Goal: Transaction & Acquisition: Purchase product/service

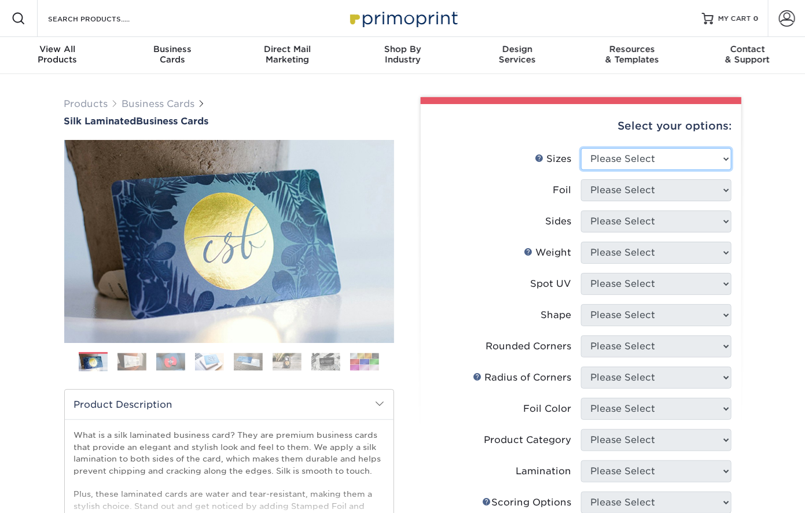
click at [730, 159] on select "Please Select 1.5" x 3.5" - Mini 1.75" x 3.5" - Mini 2" x 2" - Square 2" x 3" -…" at bounding box center [656, 159] width 150 height 22
select select "2.00x3.50"
click at [581, 148] on select "Please Select 1.5" x 3.5" - Mini 1.75" x 3.5" - Mini 2" x 2" - Square 2" x 3" -…" at bounding box center [656, 159] width 150 height 22
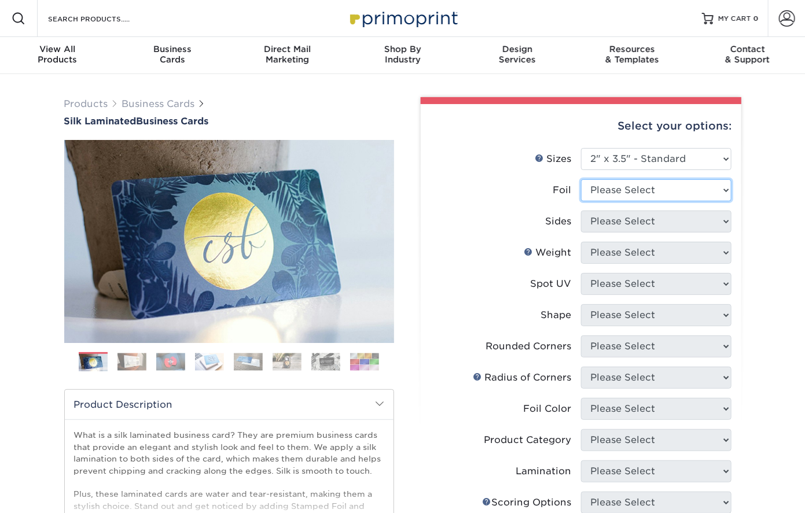
click at [686, 181] on select "Please Select Yes No" at bounding box center [656, 190] width 150 height 22
select select "1"
click at [581, 179] on select "Please Select Yes No" at bounding box center [656, 190] width 150 height 22
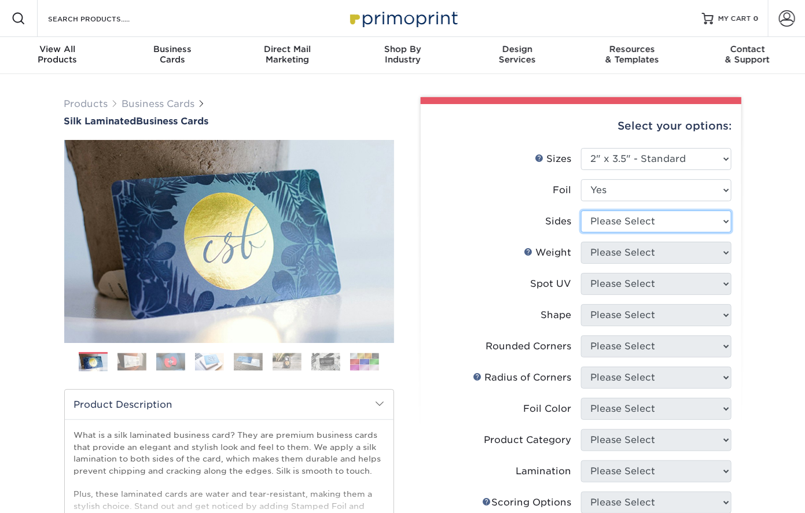
click at [676, 218] on select "Please Select Print Both Sides - Foil Both Sides Print Both Sides - Foil Front …" at bounding box center [656, 222] width 150 height 22
select select "34527644-b4fd-4ffb-9092-1318eefcd9d9"
click at [581, 211] on select "Please Select Print Both Sides - Foil Both Sides Print Both Sides - Foil Front …" at bounding box center [656, 222] width 150 height 22
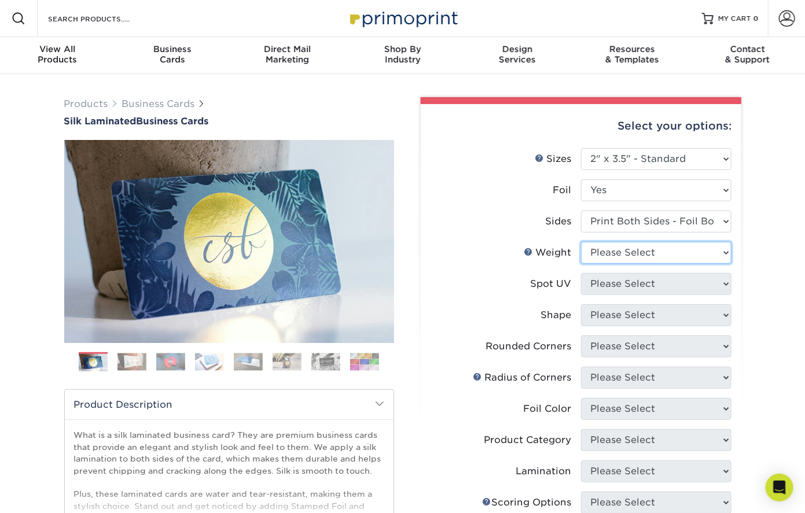
click at [674, 246] on select "Please Select 16PT" at bounding box center [656, 253] width 150 height 22
select select "16PT"
click at [581, 242] on select "Please Select 16PT" at bounding box center [656, 253] width 150 height 22
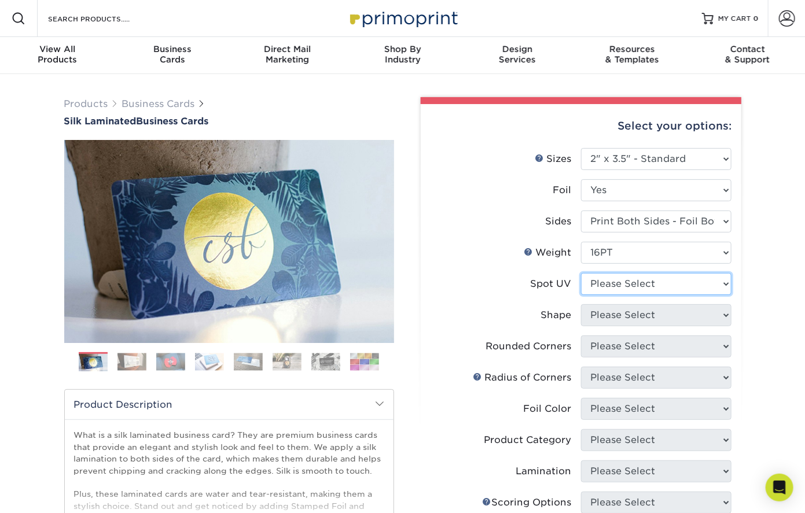
click at [663, 282] on select "Please Select No Spot UV Front and Back (Both Sides) Front Only Back Only" at bounding box center [656, 284] width 150 height 22
select select "0"
click at [581, 273] on select "Please Select No Spot UV Front and Back (Both Sides) Front Only Back Only" at bounding box center [656, 284] width 150 height 22
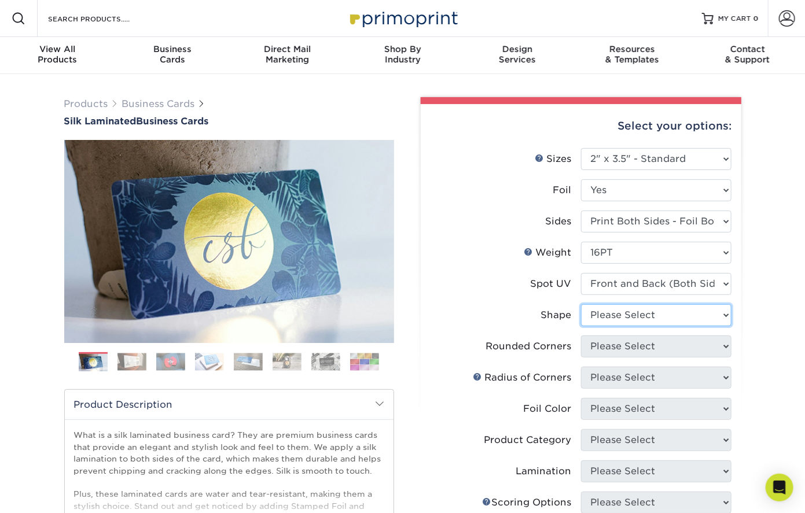
click at [649, 317] on select "Please Select Standard" at bounding box center [656, 315] width 150 height 22
select select "standard"
click at [581, 304] on select "Please Select Standard" at bounding box center [656, 315] width 150 height 22
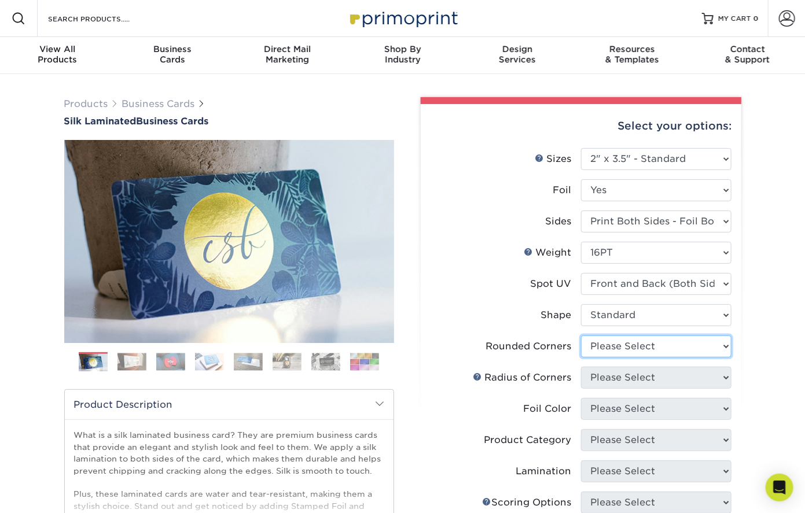
click at [648, 348] on select "Please Select Yes - Round 2 Corners Yes - Round 4 Corners No" at bounding box center [656, 347] width 150 height 22
select select "7672df9e-0e0a-464d-8e1f-920c575e4da3"
click at [581, 336] on select "Please Select Yes - Round 2 Corners Yes - Round 4 Corners No" at bounding box center [656, 347] width 150 height 22
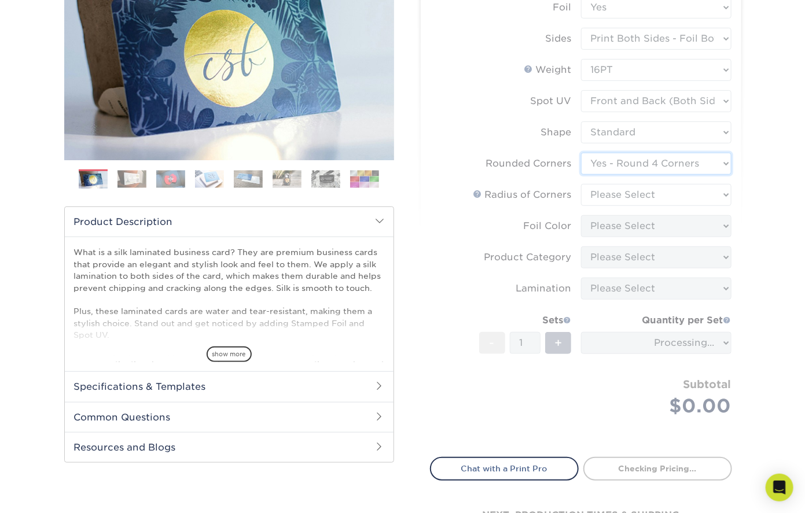
scroll to position [116, 0]
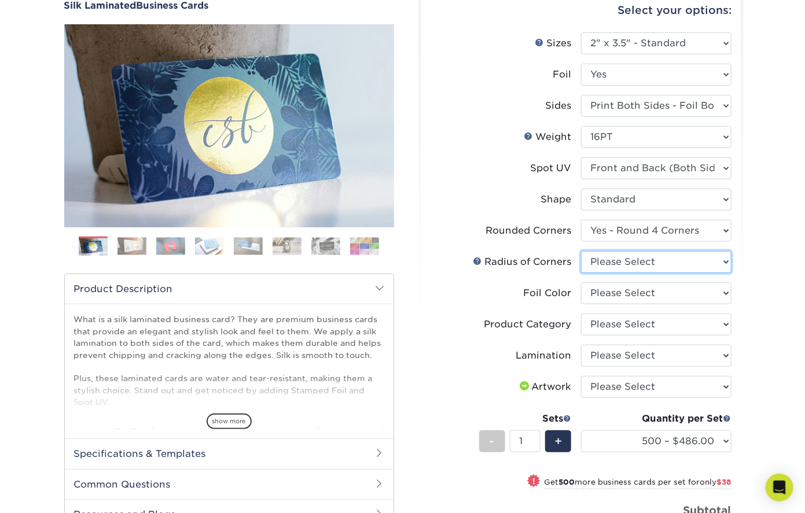
click at [623, 263] on select "Please Select Rounded 1/8" Rounded 1/4"" at bounding box center [656, 262] width 150 height 22
select select "479fbfe7-6a0c-4895-8c9a-81739b7486c9"
click at [581, 251] on select "Please Select Rounded 1/8" Rounded 1/4"" at bounding box center [656, 262] width 150 height 22
click at [618, 286] on select "Please Select Silver Foil Black Foil Blue Foil Copper Foil Gold Foil Red Foil R…" at bounding box center [656, 293] width 150 height 22
select select "0f01133c-0ff0-451e-ba4e-12f7b4531a1f"
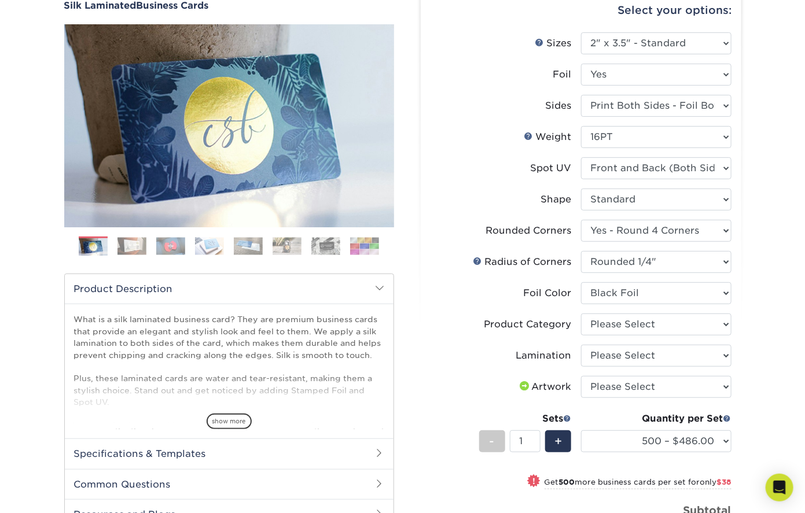
click at [581, 282] on select "Please Select Silver Foil Black Foil Blue Foil Copper Foil Gold Foil Red Foil R…" at bounding box center [656, 293] width 150 height 22
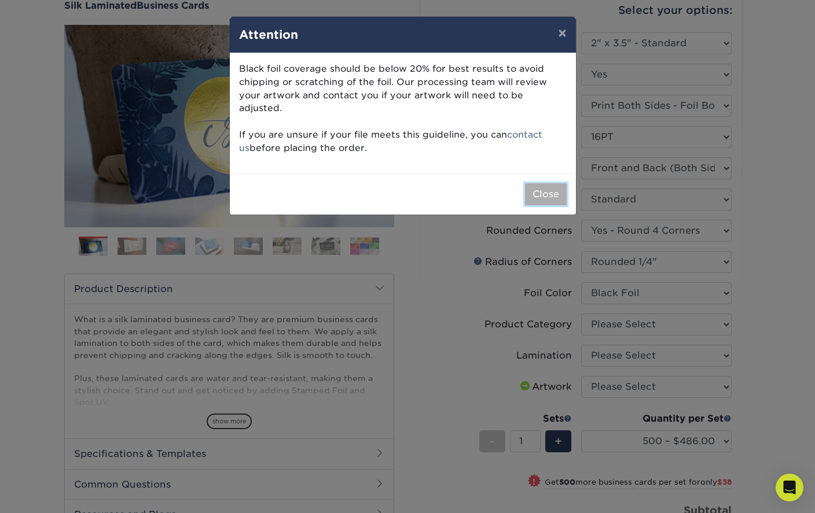
click at [543, 183] on button "Close" at bounding box center [546, 194] width 42 height 22
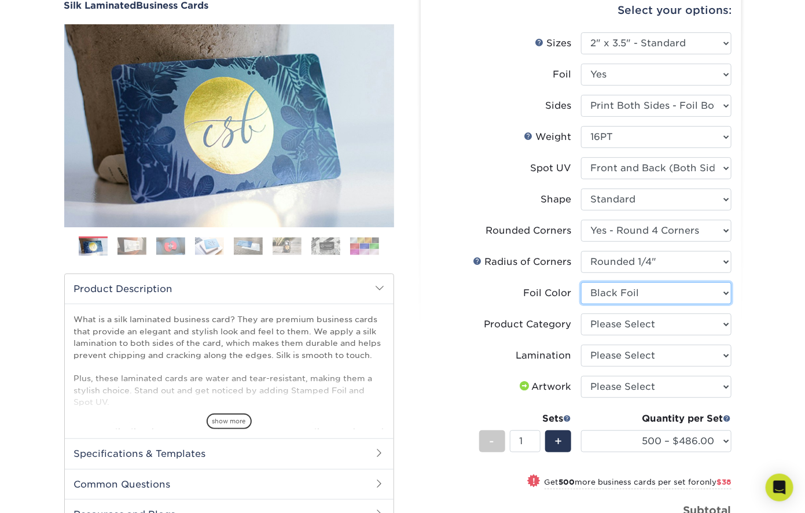
click at [610, 293] on select "Please Select Silver Foil Black Foil Blue Foil Copper Foil Gold Foil Red Foil R…" at bounding box center [656, 293] width 150 height 22
click at [612, 291] on select "Please Select Silver Foil Black Foil Blue Foil Copper Foil Gold Foil Red Foil R…" at bounding box center [656, 293] width 150 height 22
click at [617, 325] on select "Please Select Business Cards" at bounding box center [656, 325] width 150 height 22
select select "3b5148f1-0588-4f88-a218-97bcfdce65c1"
click at [581, 314] on select "Please Select Business Cards" at bounding box center [656, 325] width 150 height 22
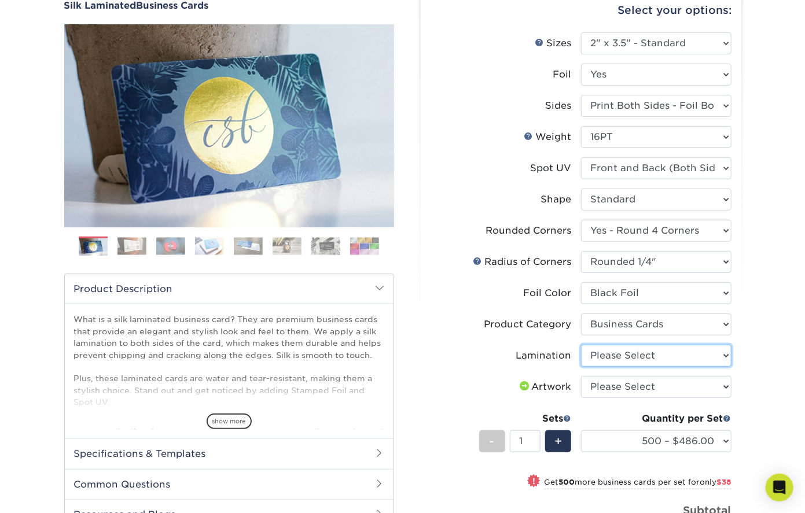
click at [615, 354] on select "Please Select Silk" at bounding box center [656, 356] width 150 height 22
select select "ccacb42f-45f7-42d3-bbd3-7c8421cf37f0"
click at [581, 345] on select "Please Select Silk" at bounding box center [656, 356] width 150 height 22
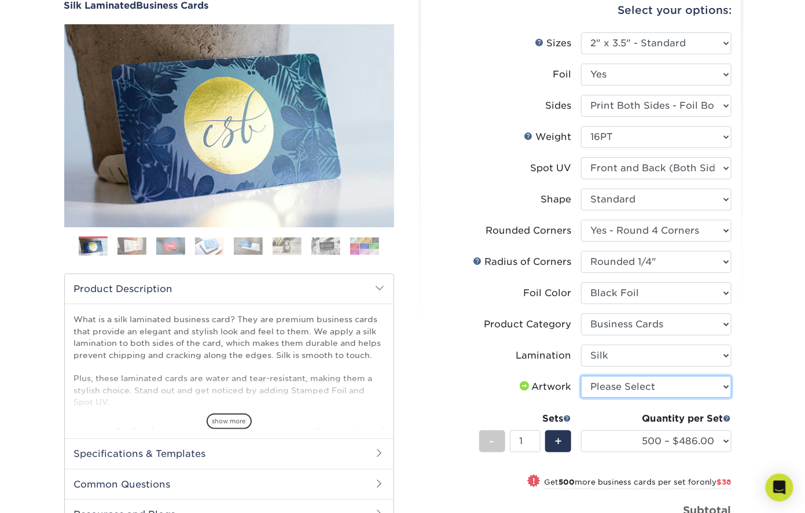
click at [612, 384] on select "Please Select I will upload files I need a design - $100" at bounding box center [656, 387] width 150 height 22
select select "upload"
click at [581, 376] on select "Please Select I will upload files I need a design - $100" at bounding box center [656, 387] width 150 height 22
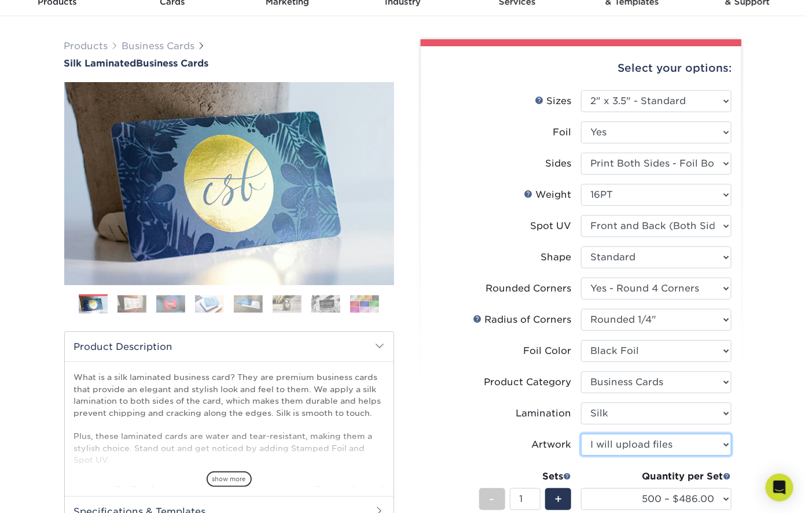
scroll to position [0, 0]
